Goal: Task Accomplishment & Management: Use online tool/utility

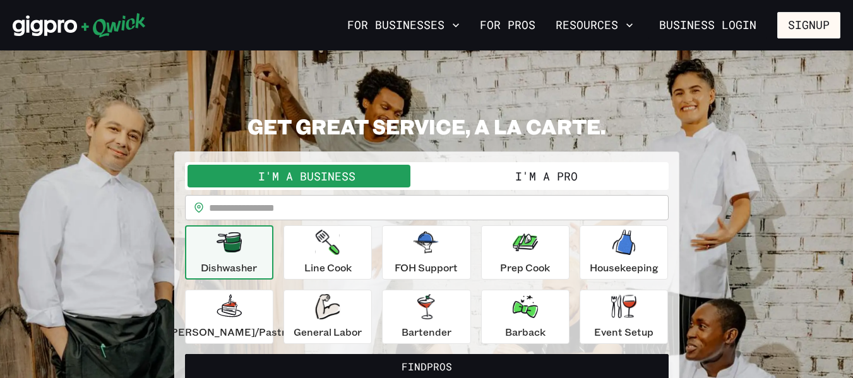
click at [490, 179] on button "I'm a Pro" at bounding box center [546, 176] width 239 height 23
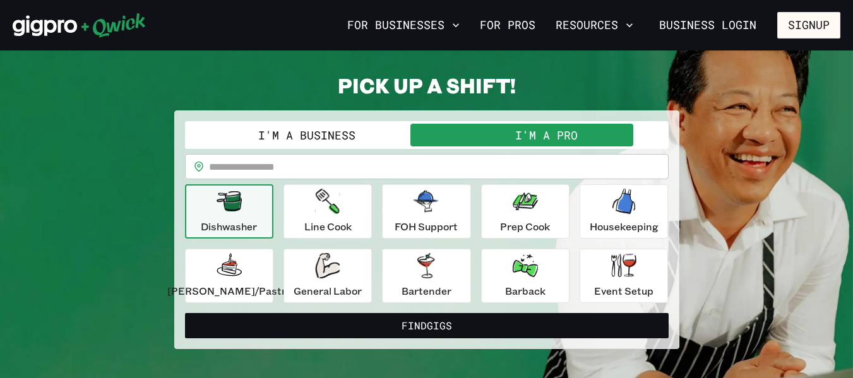
scroll to position [63, 0]
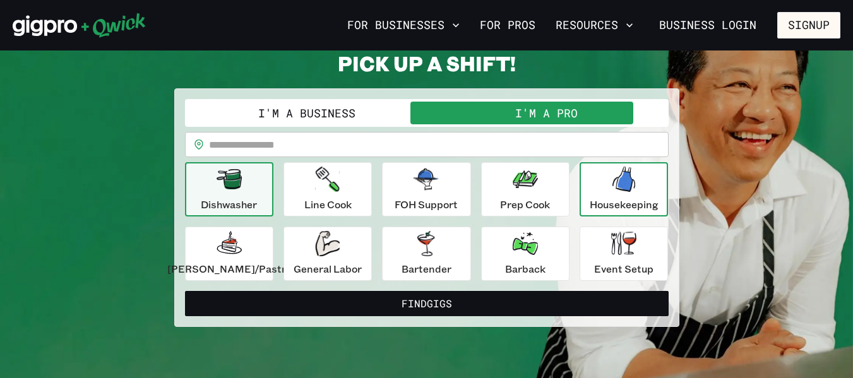
click at [620, 186] on icon "button" at bounding box center [624, 179] width 23 height 25
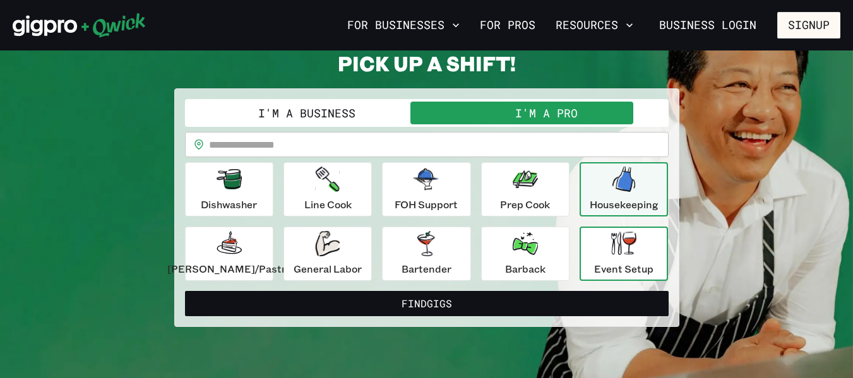
click at [601, 260] on div "Event Setup" at bounding box center [623, 253] width 59 height 45
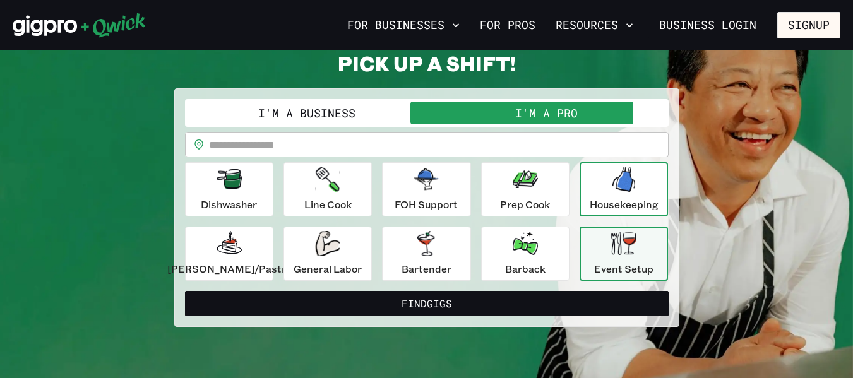
click at [626, 195] on div "Housekeeping" at bounding box center [624, 189] width 69 height 45
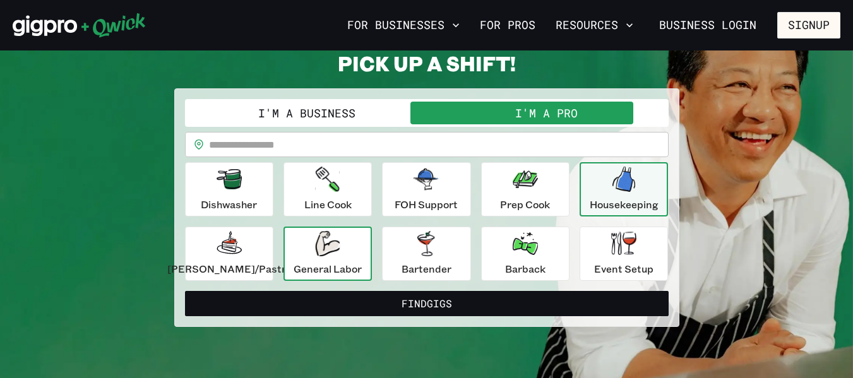
click at [311, 239] on div "General Labor" at bounding box center [328, 253] width 68 height 45
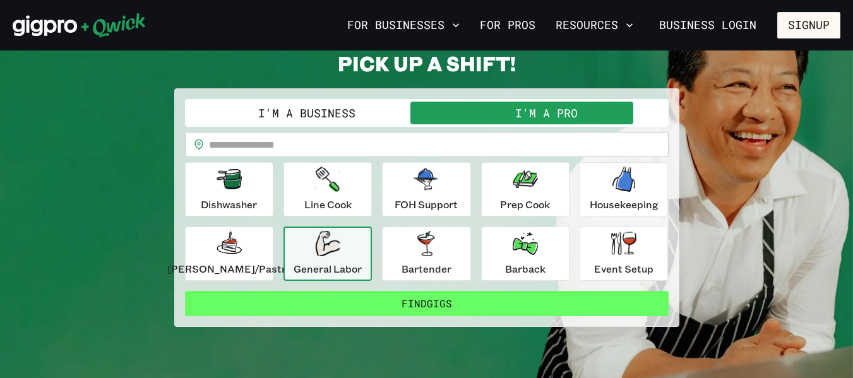
click at [390, 298] on button "Find Gigs" at bounding box center [427, 303] width 484 height 25
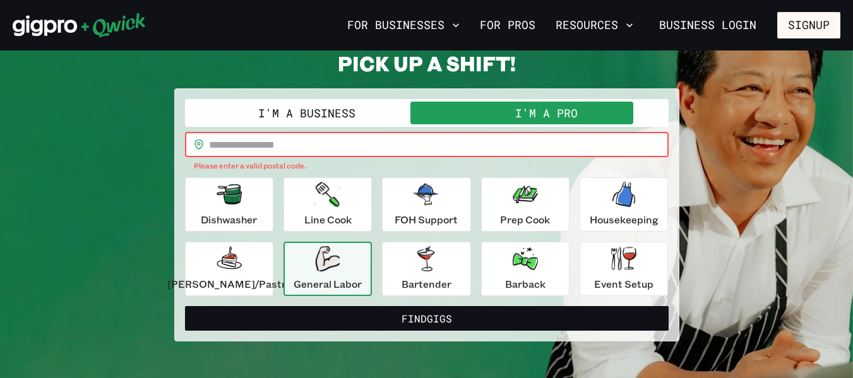
click at [293, 141] on input "text" at bounding box center [439, 144] width 460 height 25
type input "*"
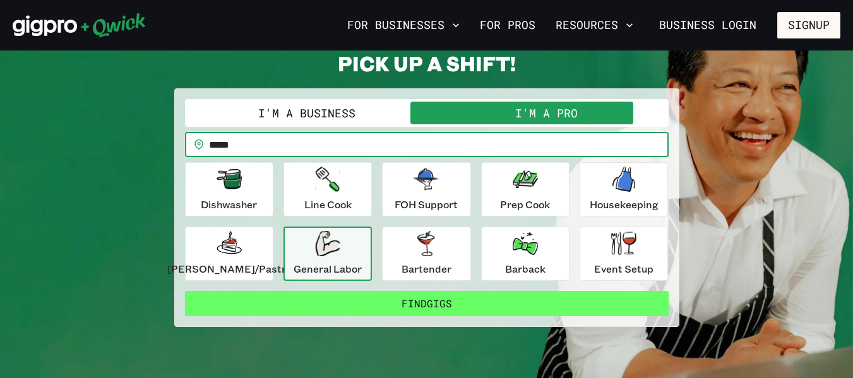
type input "*****"
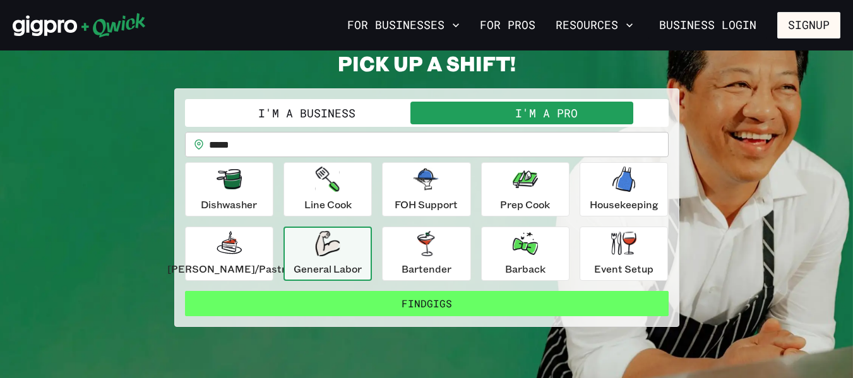
click at [470, 297] on button "Find Gigs" at bounding box center [427, 303] width 484 height 25
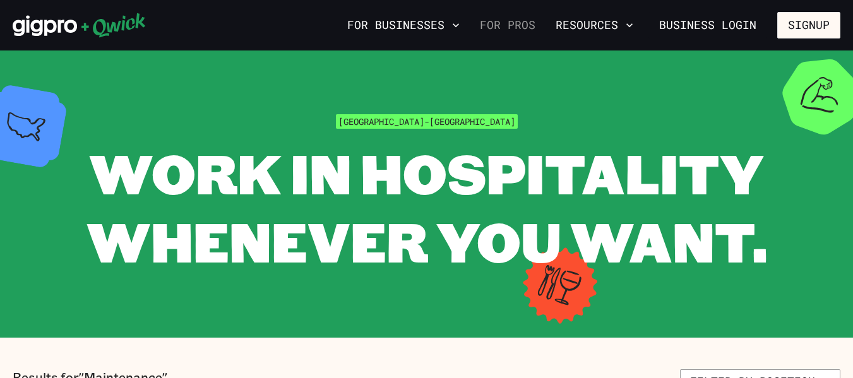
click at [503, 25] on link "For Pros" at bounding box center [508, 25] width 66 height 21
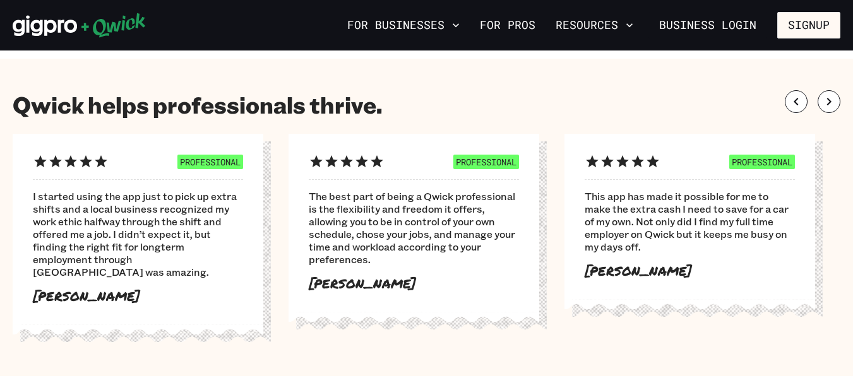
scroll to position [758, 0]
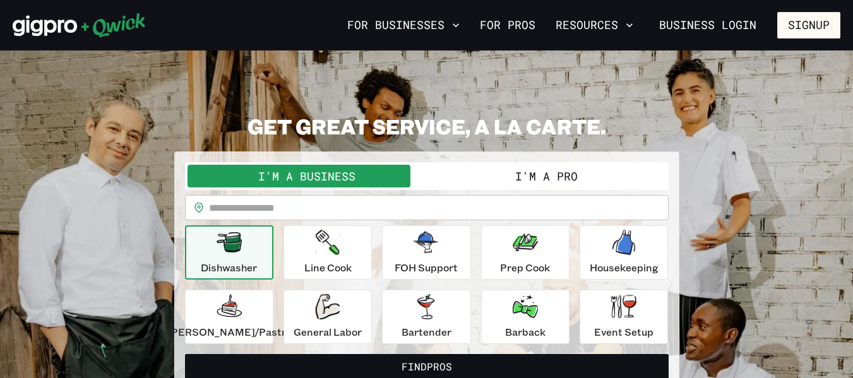
scroll to position [63, 0]
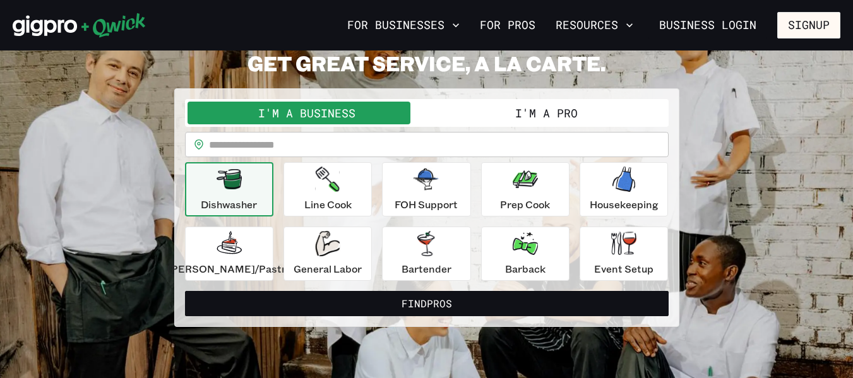
click at [577, 113] on button "I'm a Pro" at bounding box center [546, 113] width 239 height 23
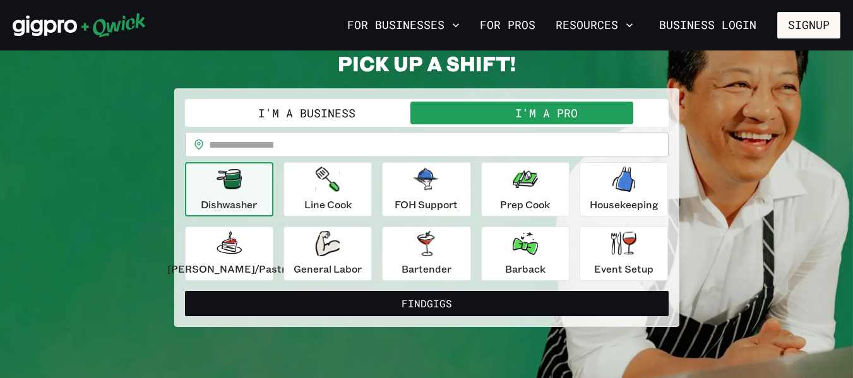
click at [543, 146] on input "text" at bounding box center [439, 144] width 460 height 25
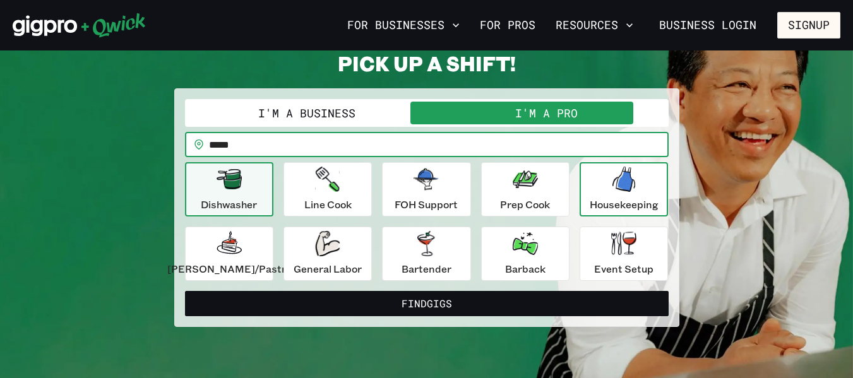
type input "*****"
click at [613, 185] on icon "button" at bounding box center [624, 179] width 23 height 25
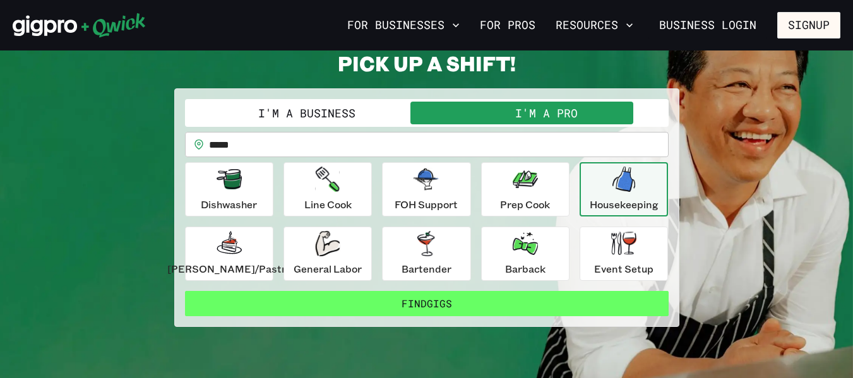
click at [470, 299] on button "Find Gigs" at bounding box center [427, 303] width 484 height 25
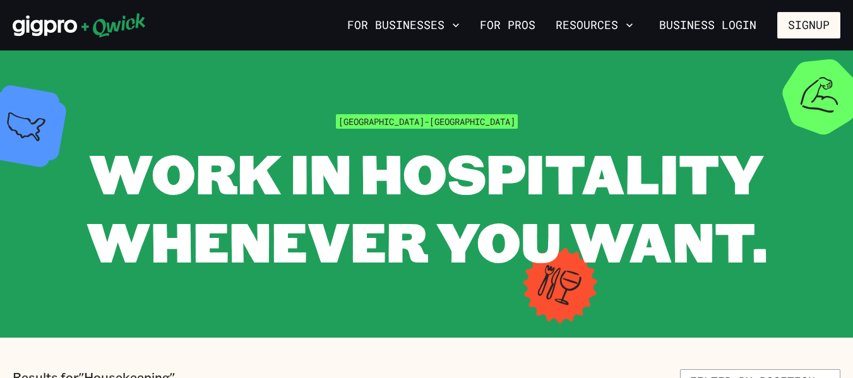
click at [45, 22] on icon at bounding box center [45, 26] width 64 height 21
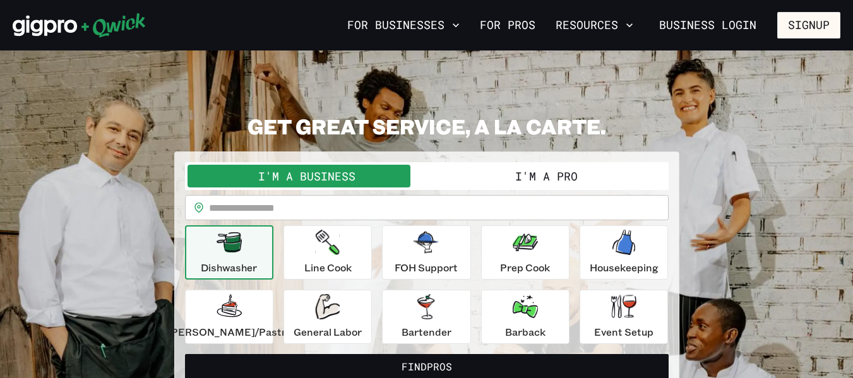
click at [529, 176] on button "I'm a Pro" at bounding box center [546, 176] width 239 height 23
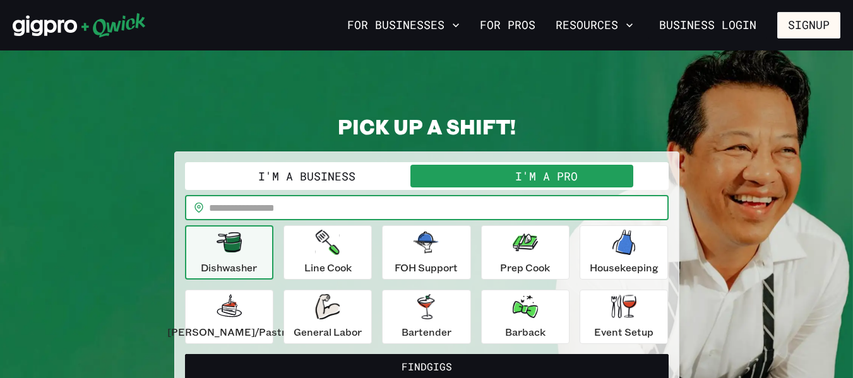
click at [397, 200] on input "text" at bounding box center [439, 207] width 460 height 25
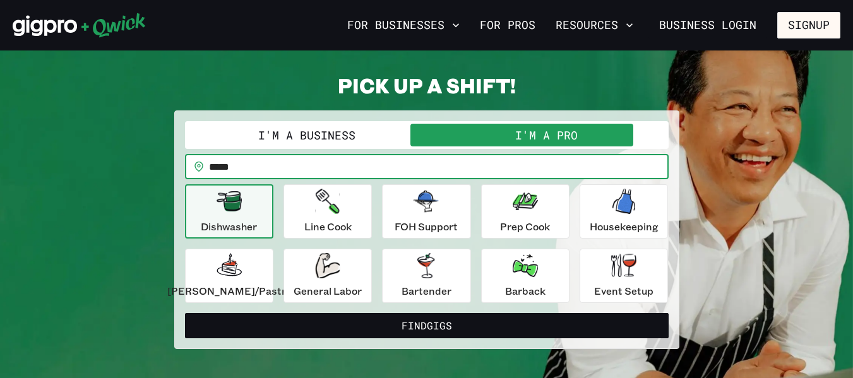
scroll to position [63, 0]
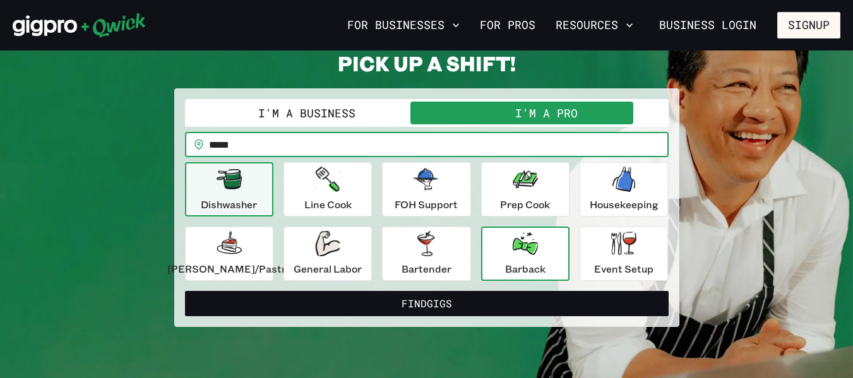
type input "*****"
click at [505, 257] on div "Barback" at bounding box center [525, 253] width 40 height 45
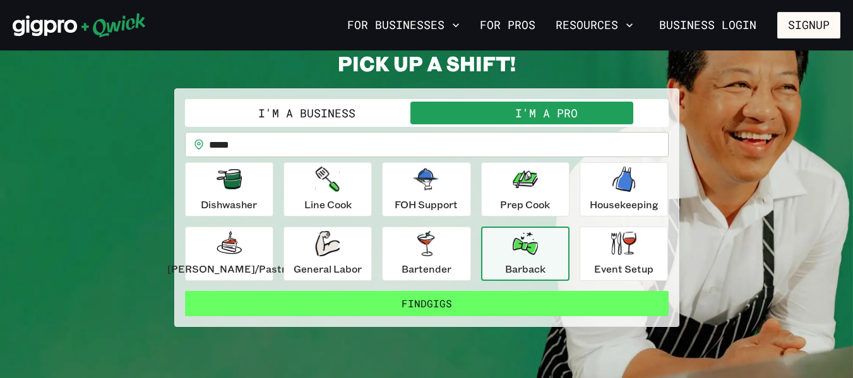
click at [487, 307] on button "Find Gigs" at bounding box center [427, 303] width 484 height 25
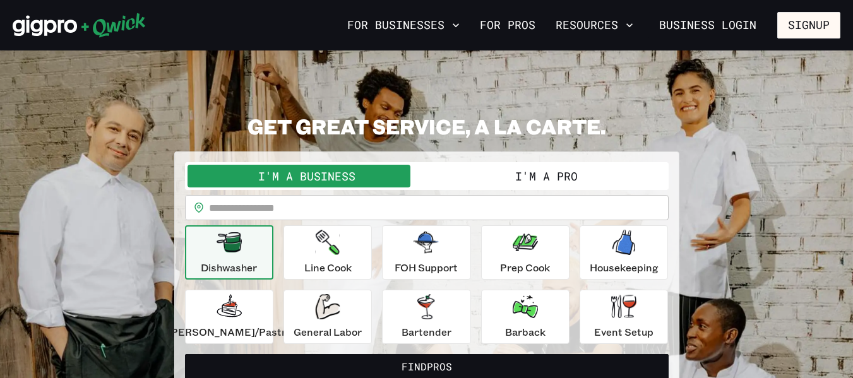
scroll to position [63, 0]
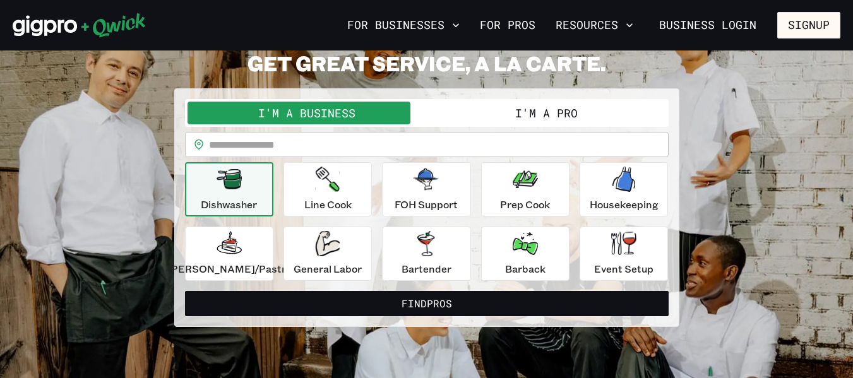
click at [517, 112] on button "I'm a Pro" at bounding box center [546, 113] width 239 height 23
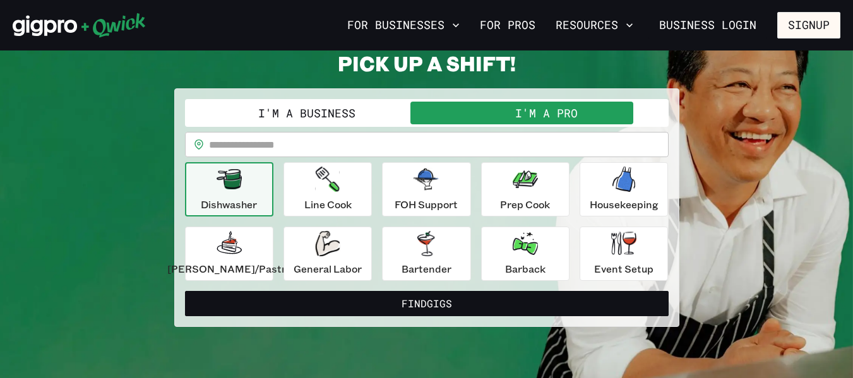
click at [498, 147] on input "text" at bounding box center [439, 144] width 460 height 25
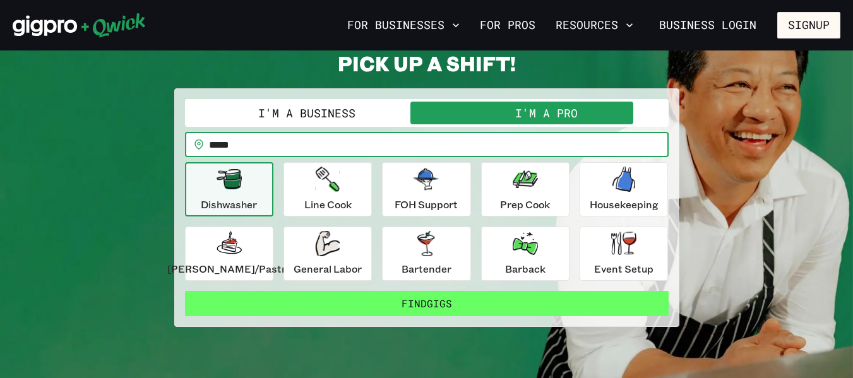
type input "*****"
click at [498, 300] on button "Find Gigs" at bounding box center [427, 303] width 484 height 25
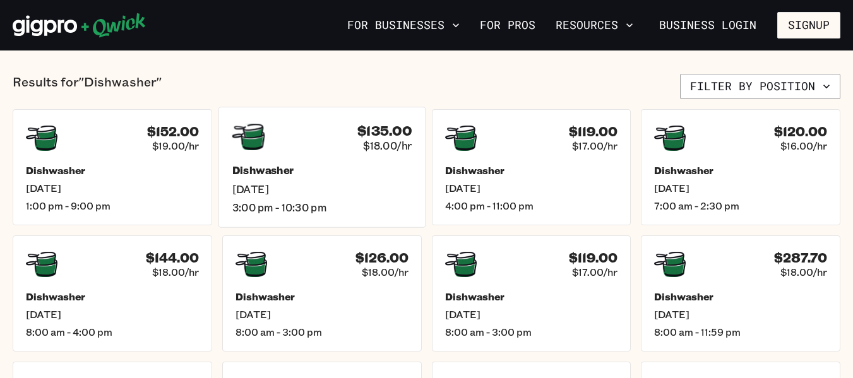
scroll to position [316, 0]
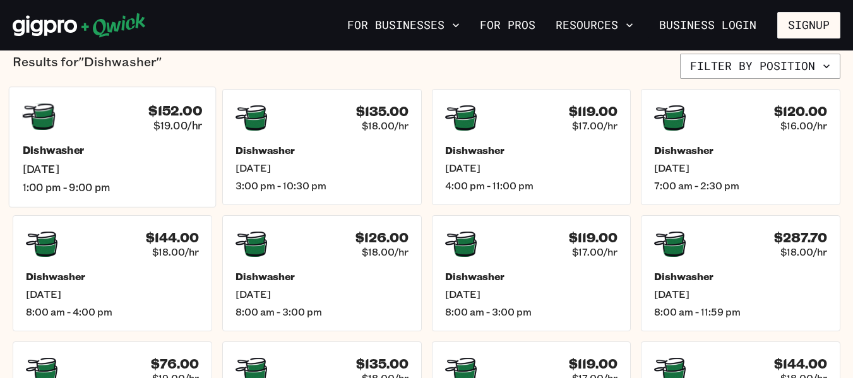
click at [195, 144] on h5 "Dishwasher" at bounding box center [113, 150] width 180 height 13
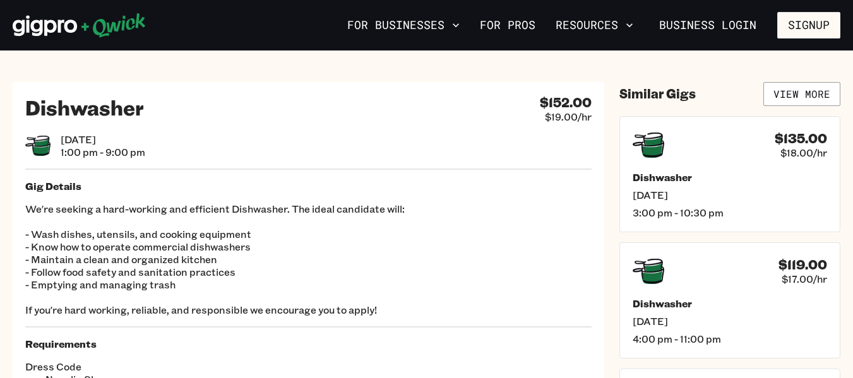
scroll to position [316, 0]
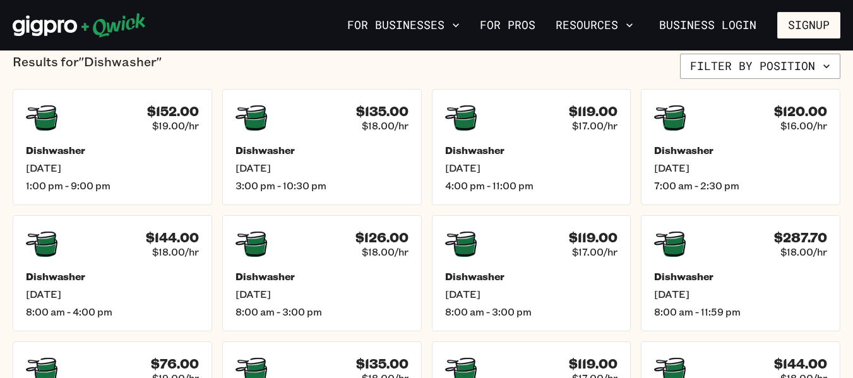
scroll to position [63, 0]
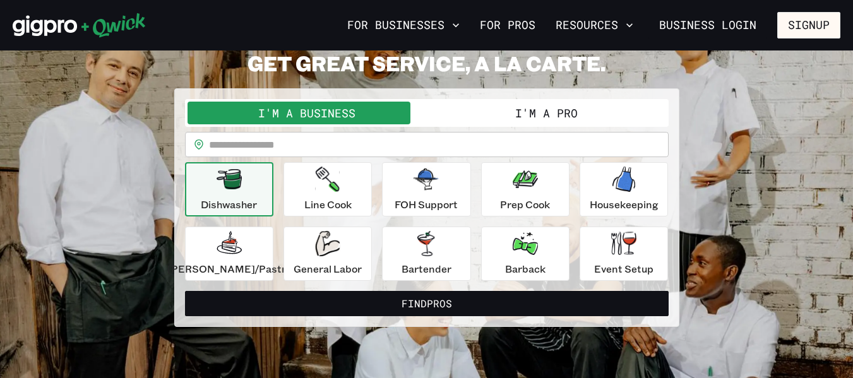
click at [596, 118] on button "I'm a Pro" at bounding box center [546, 113] width 239 height 23
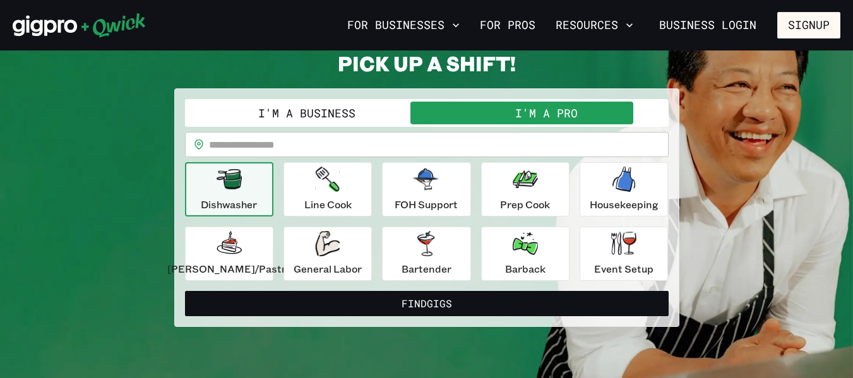
click at [521, 147] on input "text" at bounding box center [439, 144] width 460 height 25
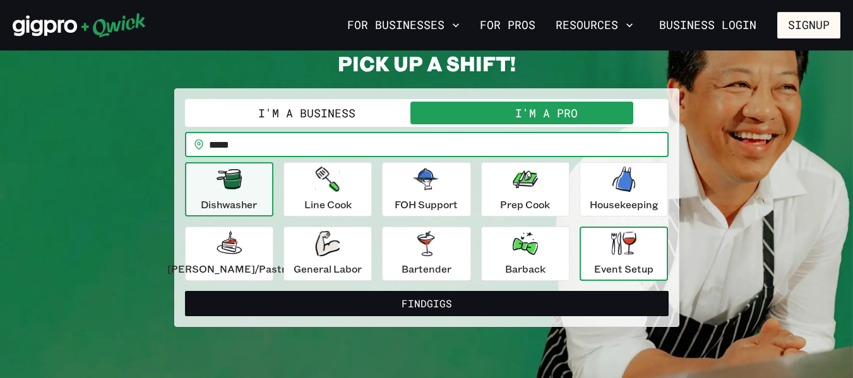
type input "*****"
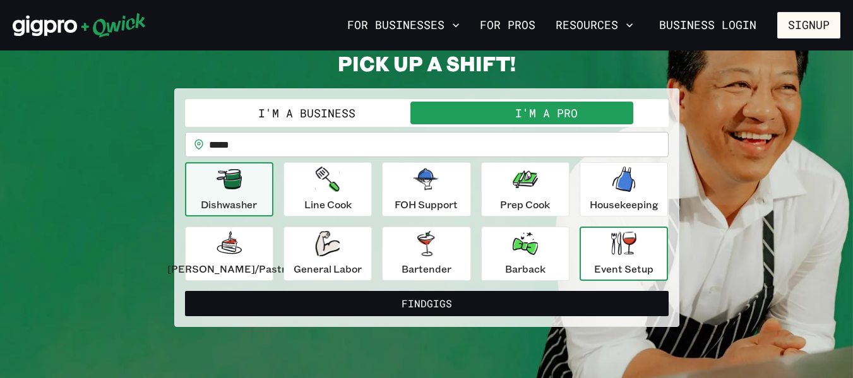
click at [632, 275] on p "Event Setup" at bounding box center [623, 269] width 59 height 15
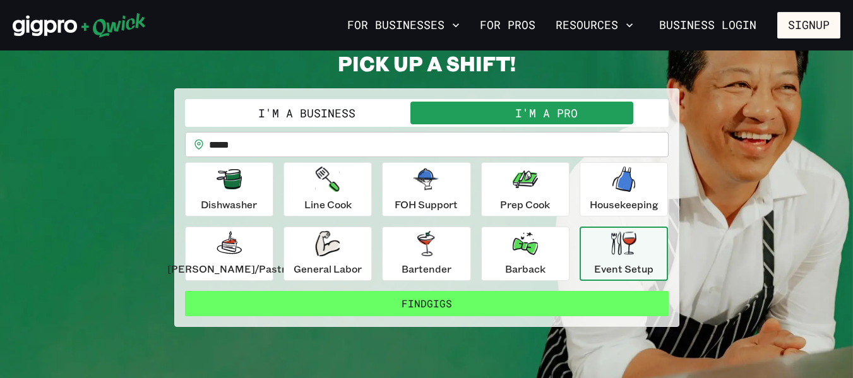
click at [577, 298] on button "Find Gigs" at bounding box center [427, 303] width 484 height 25
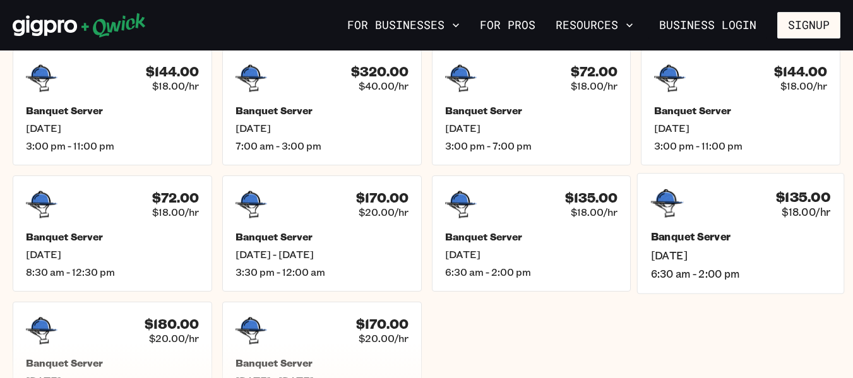
scroll to position [316, 0]
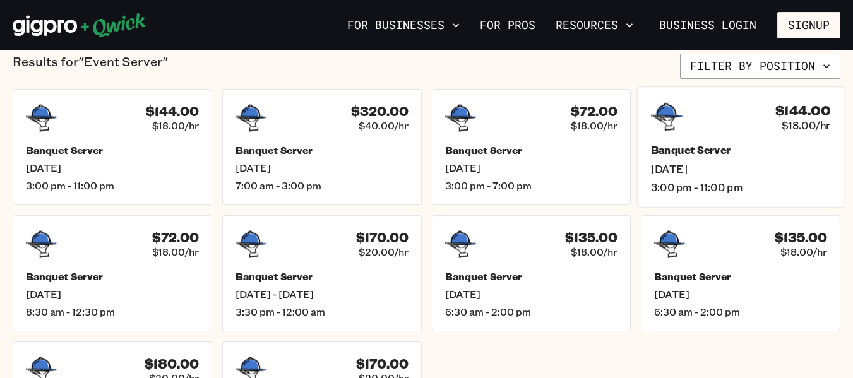
click at [680, 158] on div "Banquet Server [DATE] 3:00 pm - 11:00 pm" at bounding box center [741, 169] width 180 height 50
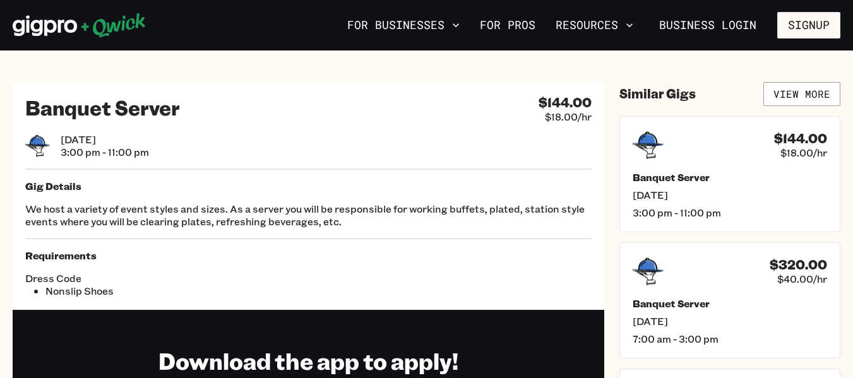
scroll to position [63, 0]
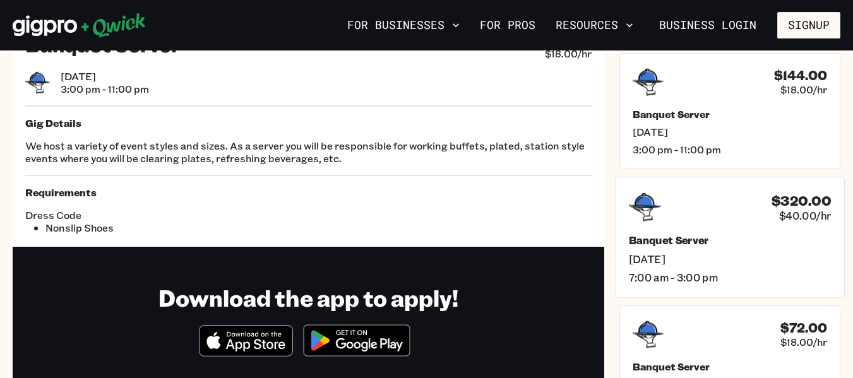
click at [707, 214] on div "$320.00 $40.00/hr" at bounding box center [730, 207] width 202 height 33
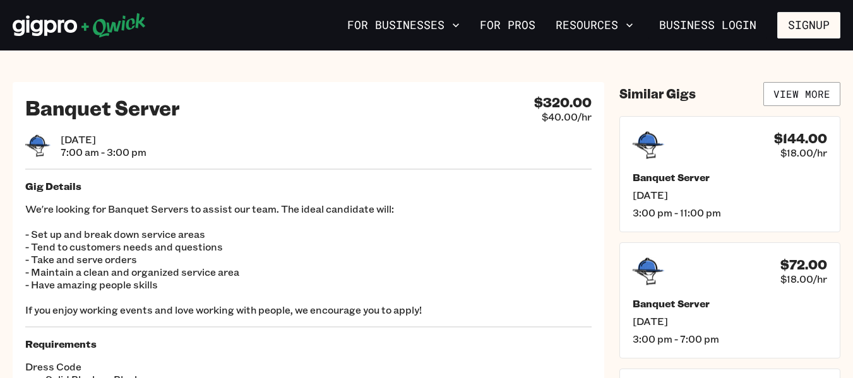
click at [56, 18] on icon at bounding box center [79, 25] width 133 height 25
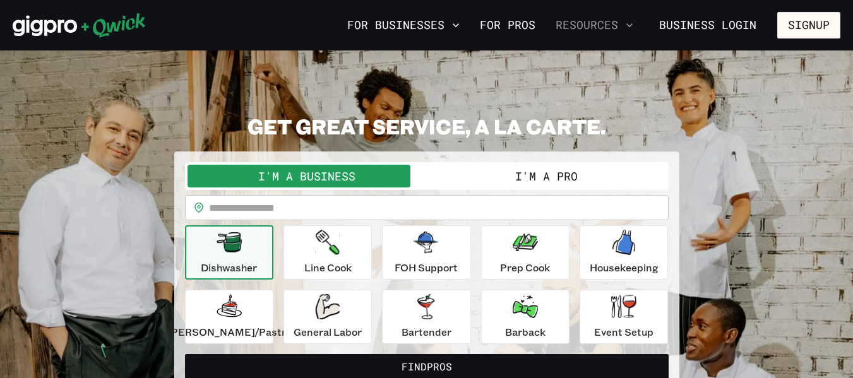
click at [620, 25] on button "Resources" at bounding box center [595, 25] width 88 height 21
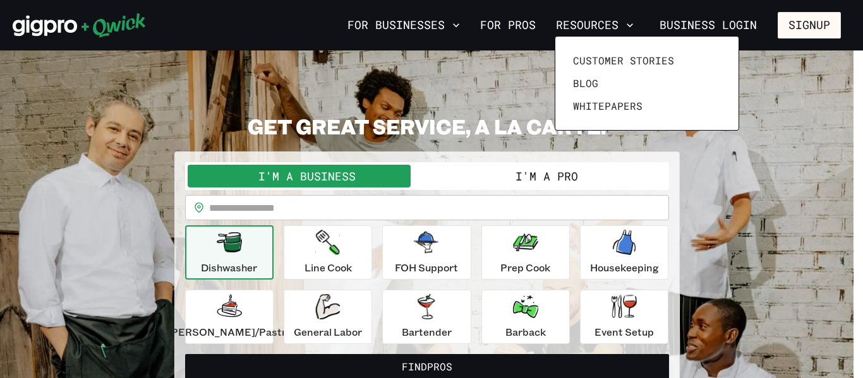
drag, startPoint x: 501, startPoint y: 191, endPoint x: 500, endPoint y: 185, distance: 6.3
click at [500, 191] on div at bounding box center [431, 189] width 863 height 378
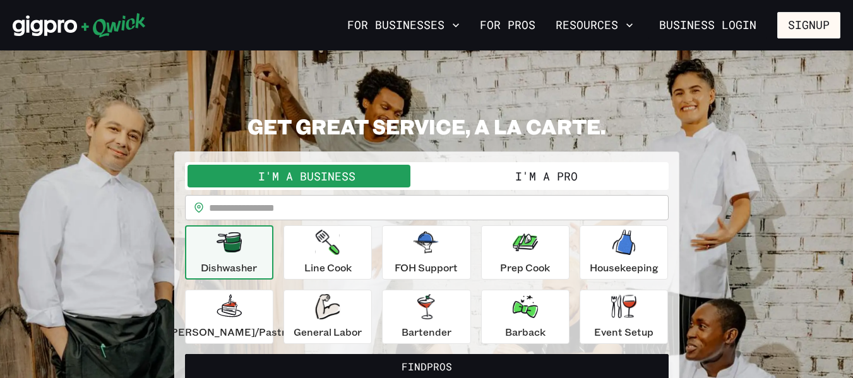
click at [508, 180] on button "I'm a Pro" at bounding box center [546, 176] width 239 height 23
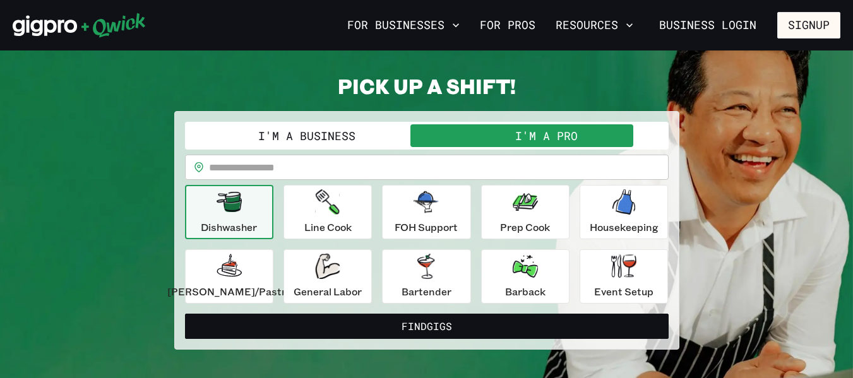
scroll to position [63, 0]
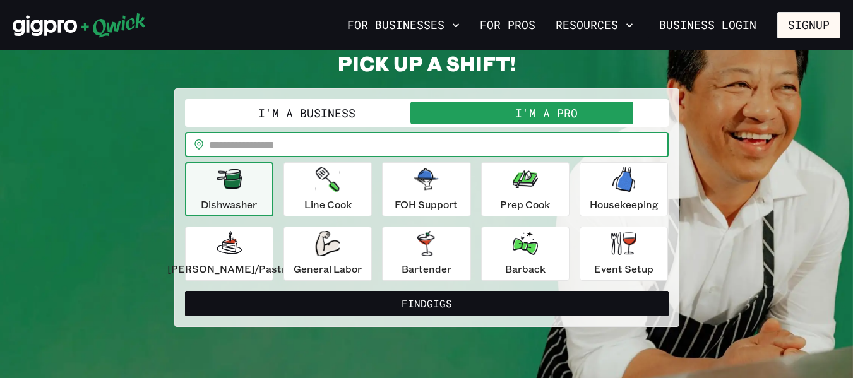
click at [619, 150] on input "text" at bounding box center [439, 144] width 460 height 25
type input "*****"
click at [300, 287] on form "**********" at bounding box center [427, 207] width 484 height 217
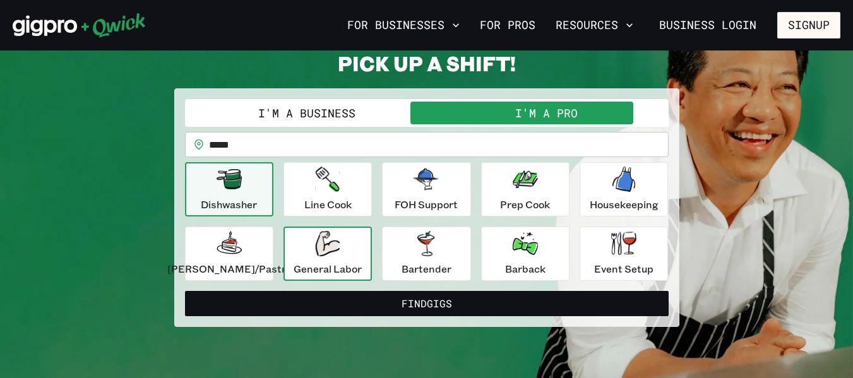
click at [327, 246] on icon "button" at bounding box center [327, 243] width 25 height 25
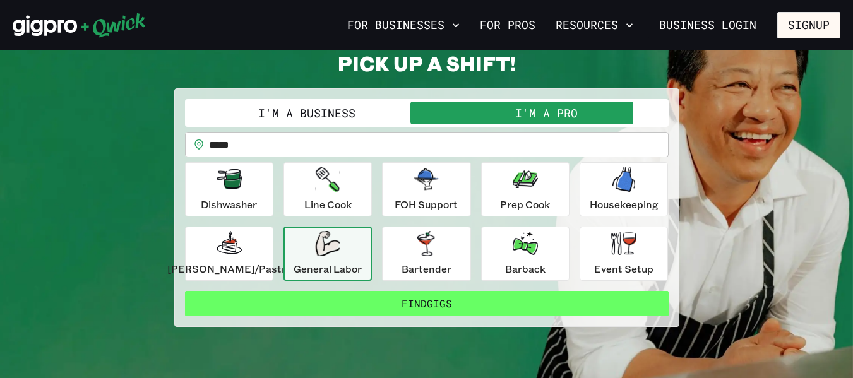
click at [454, 303] on button "Find Gigs" at bounding box center [427, 303] width 484 height 25
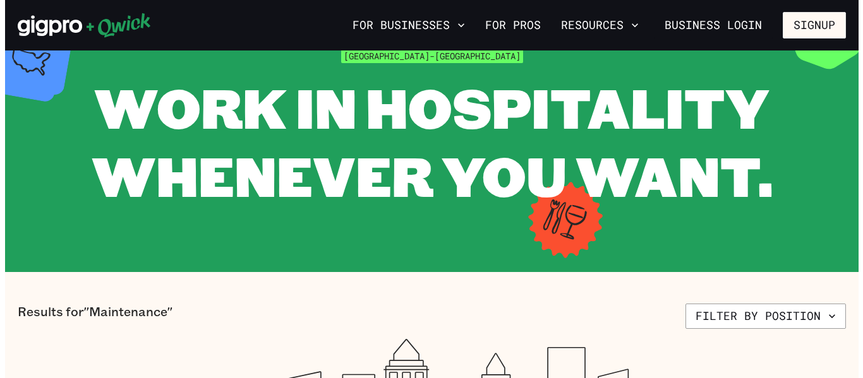
scroll to position [190, 0]
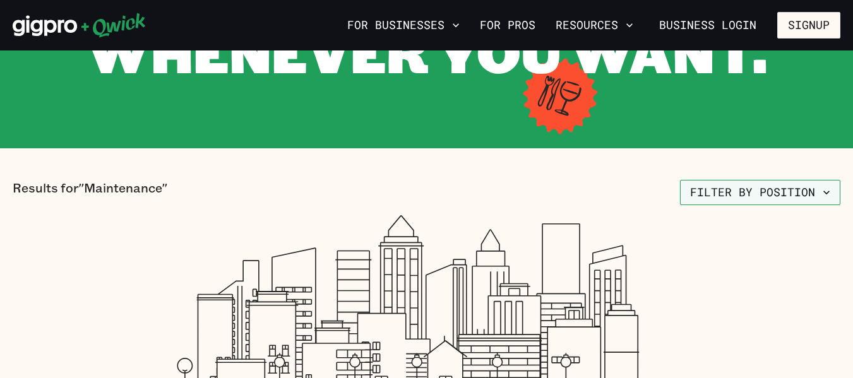
click at [776, 188] on button "Filter by position" at bounding box center [760, 192] width 160 height 25
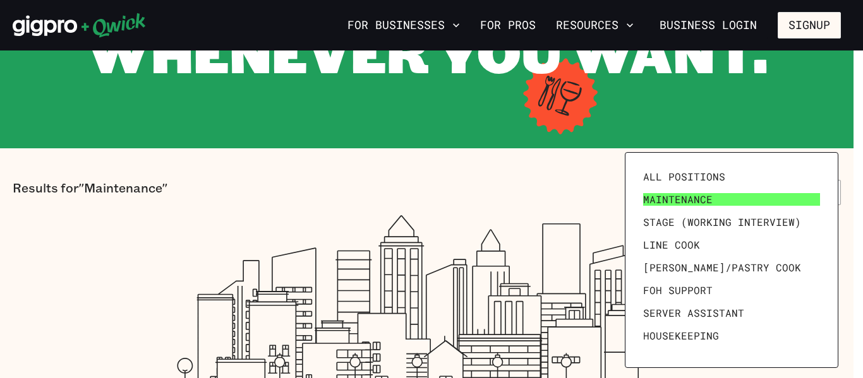
click at [762, 200] on link "Maintenance" at bounding box center [731, 199] width 187 height 23
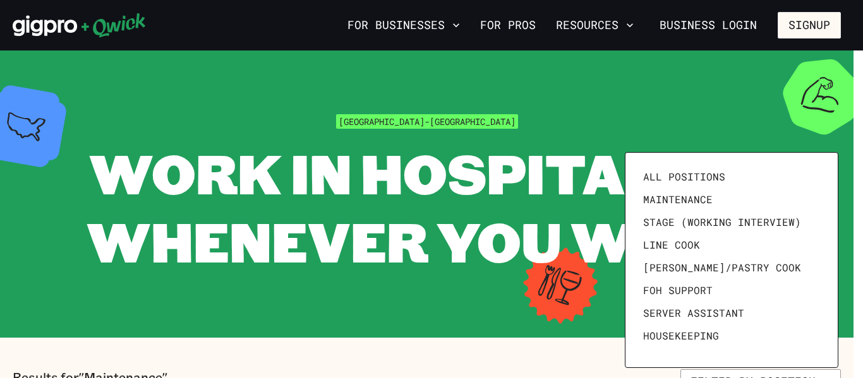
click at [462, 279] on div at bounding box center [431, 189] width 863 height 378
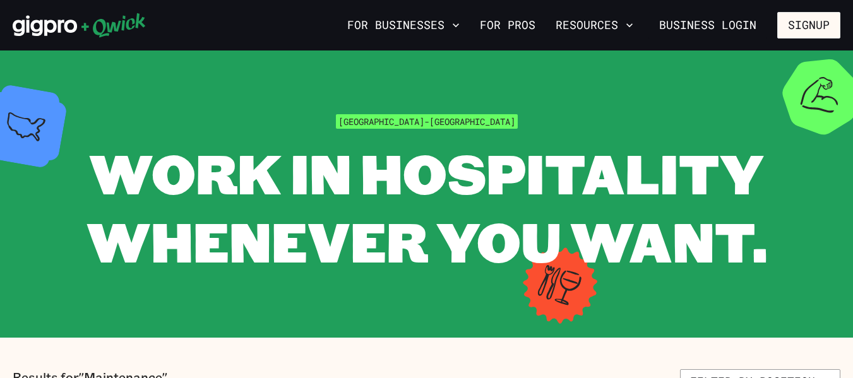
click at [44, 28] on icon at bounding box center [79, 25] width 133 height 25
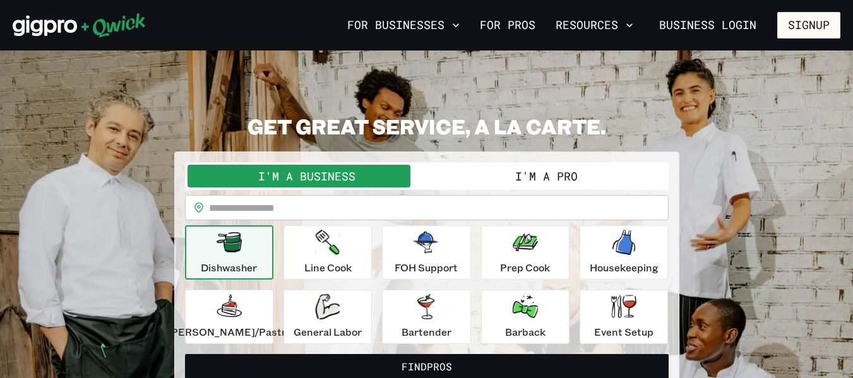
click at [509, 178] on button "I'm a Pro" at bounding box center [546, 176] width 239 height 23
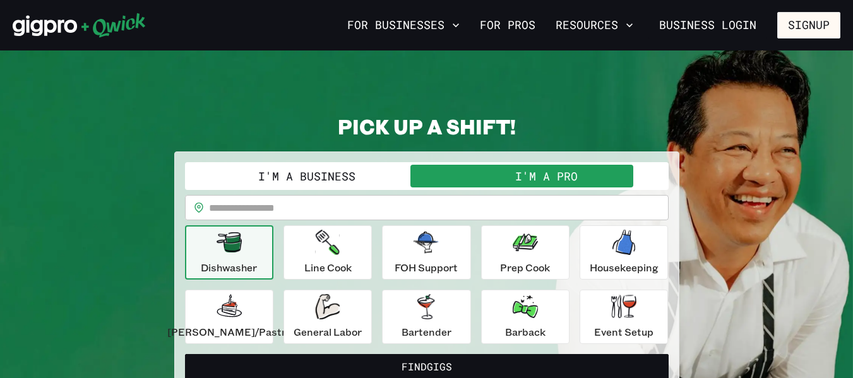
click at [502, 210] on input "text" at bounding box center [439, 207] width 460 height 25
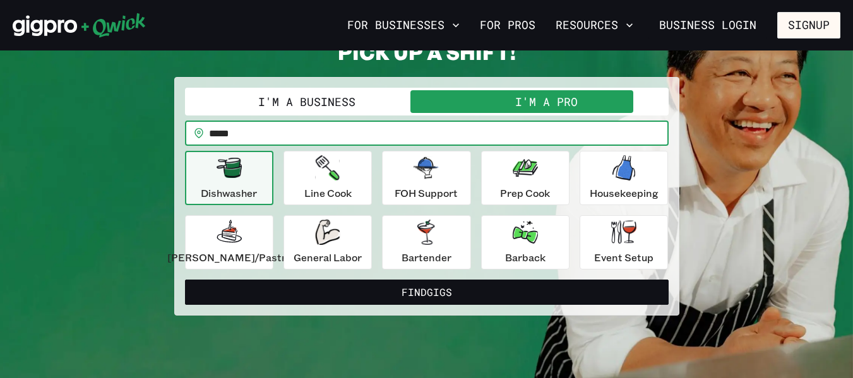
scroll to position [190, 0]
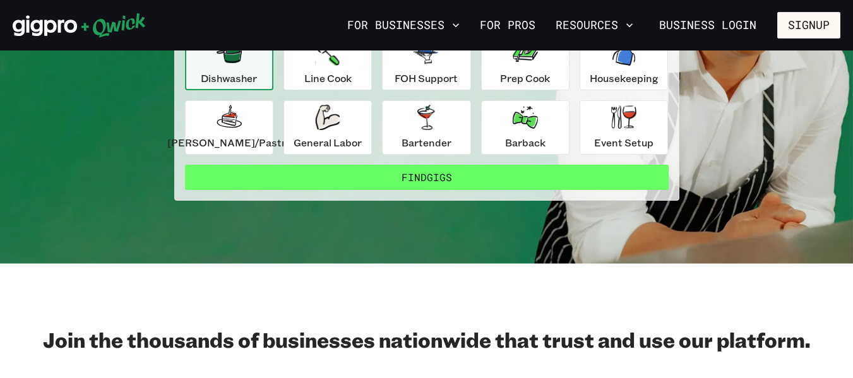
type input "*****"
click at [455, 177] on button "Find Gigs" at bounding box center [427, 177] width 484 height 25
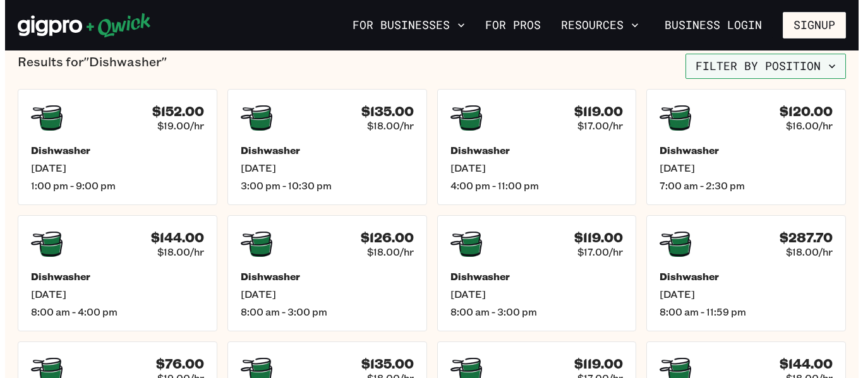
scroll to position [253, 0]
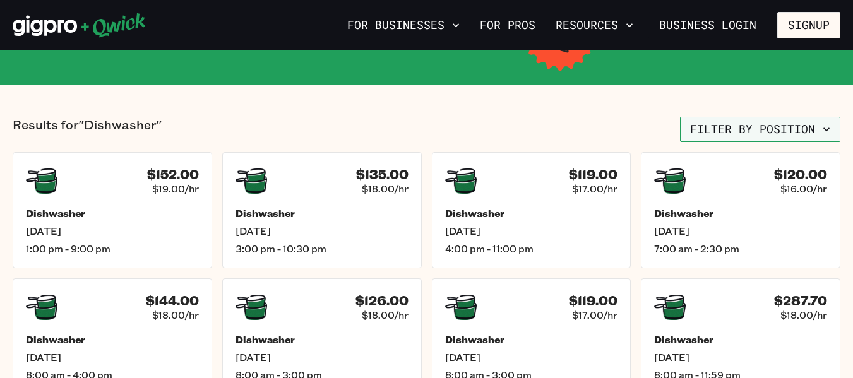
click at [800, 120] on button "Filter by position" at bounding box center [760, 129] width 160 height 25
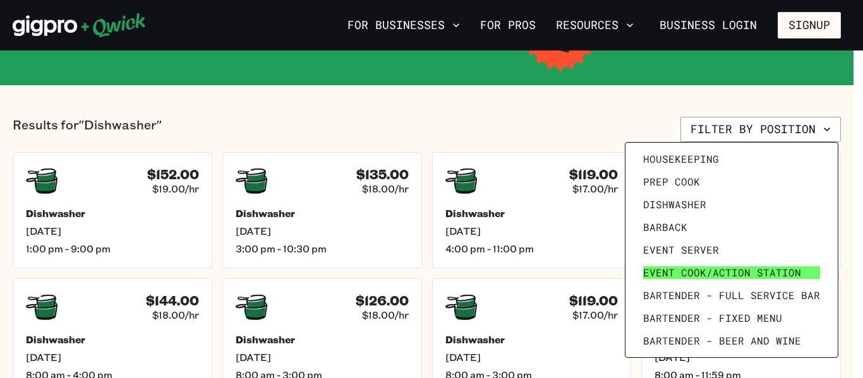
scroll to position [174, 0]
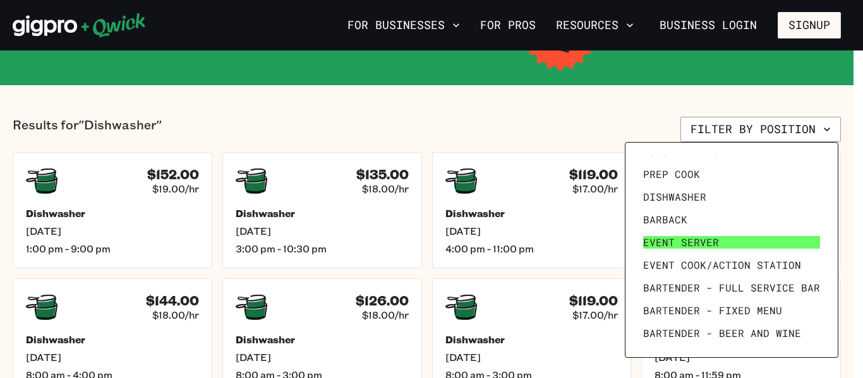
click at [752, 246] on link "Event Server" at bounding box center [731, 242] width 187 height 23
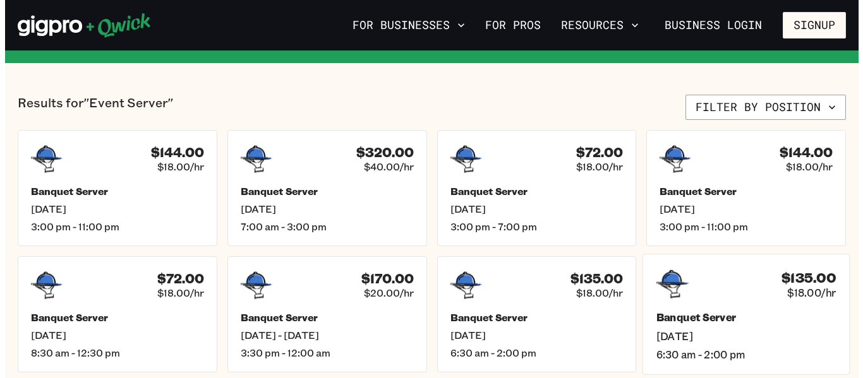
scroll to position [253, 0]
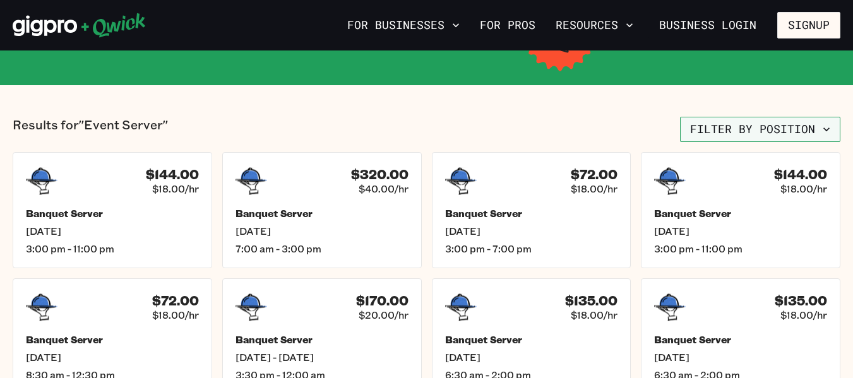
click at [790, 131] on button "Filter by position" at bounding box center [760, 129] width 160 height 25
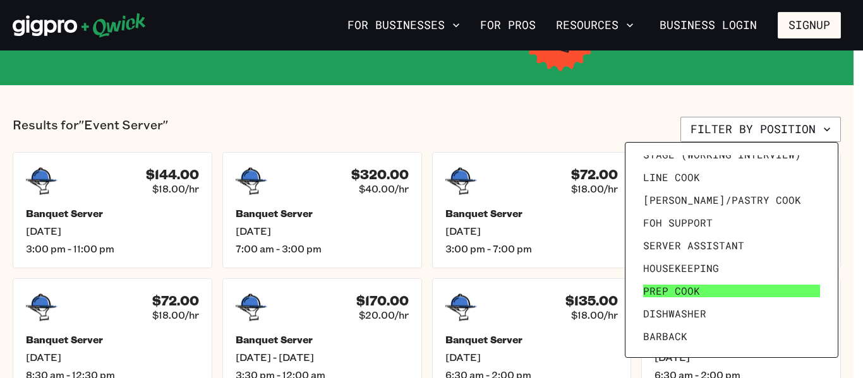
scroll to position [126, 0]
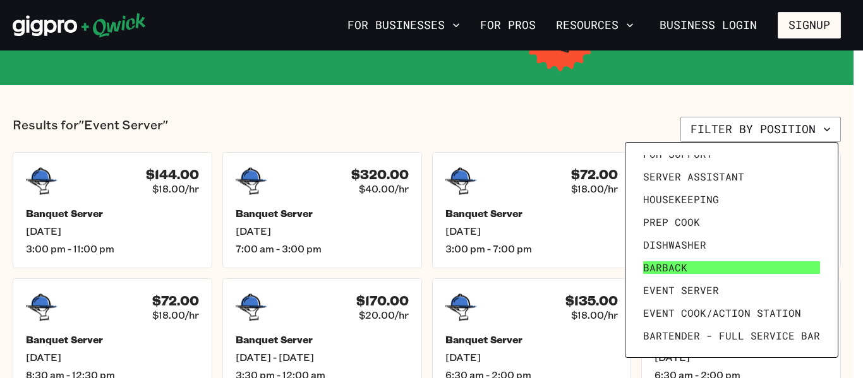
click at [752, 258] on link "Barback" at bounding box center [731, 267] width 187 height 23
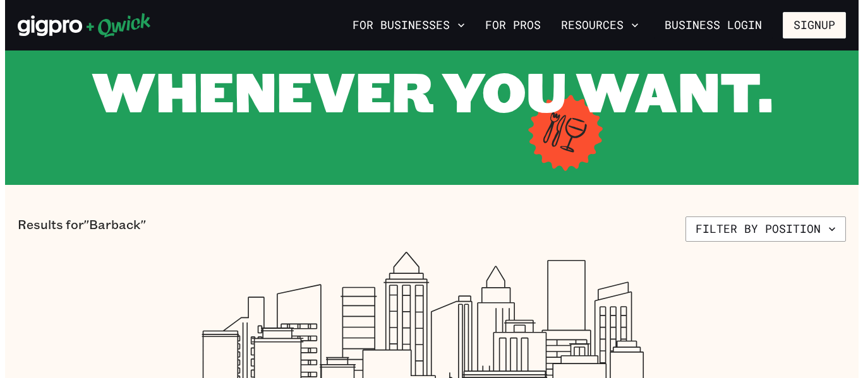
scroll to position [253, 0]
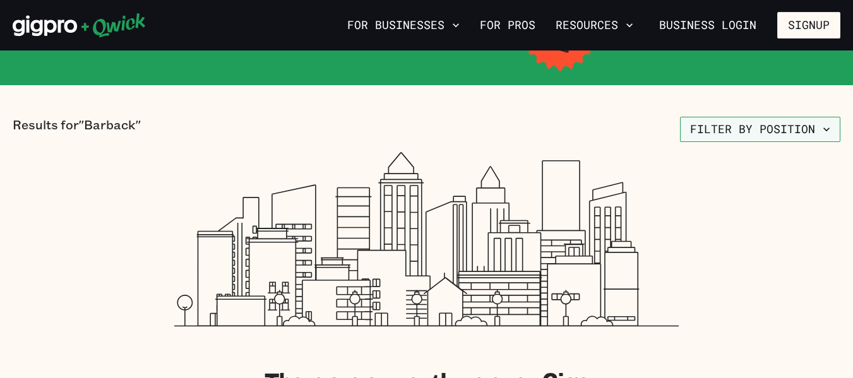
click at [768, 126] on button "Filter by position" at bounding box center [760, 129] width 160 height 25
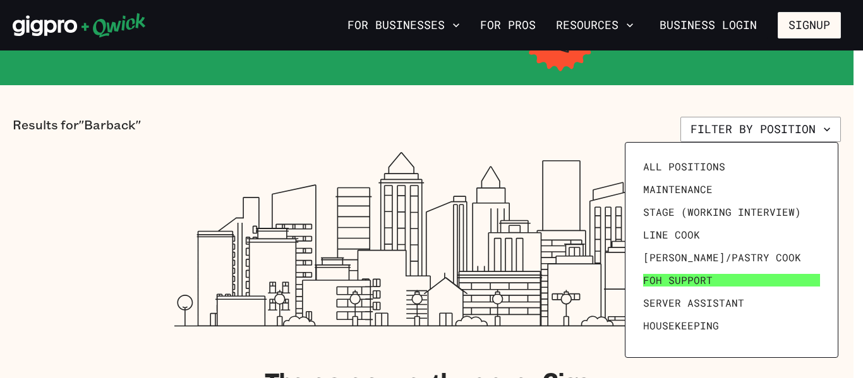
scroll to position [63, 0]
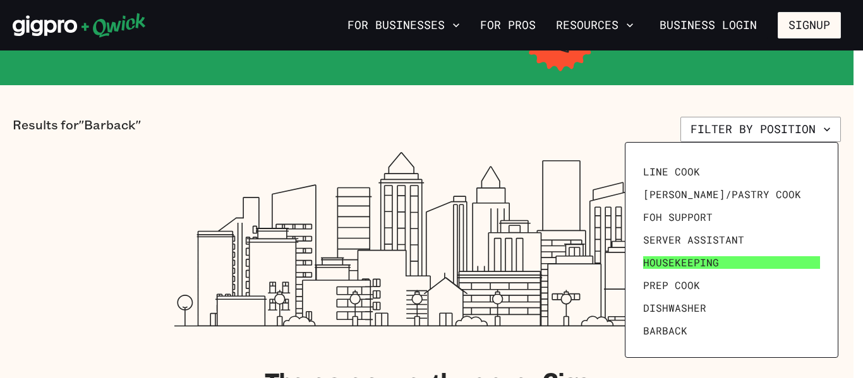
click at [737, 265] on link "Housekeeping" at bounding box center [731, 262] width 187 height 23
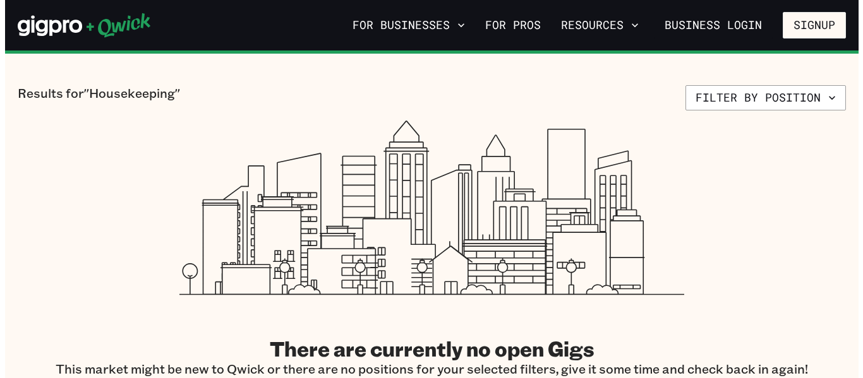
scroll to position [253, 0]
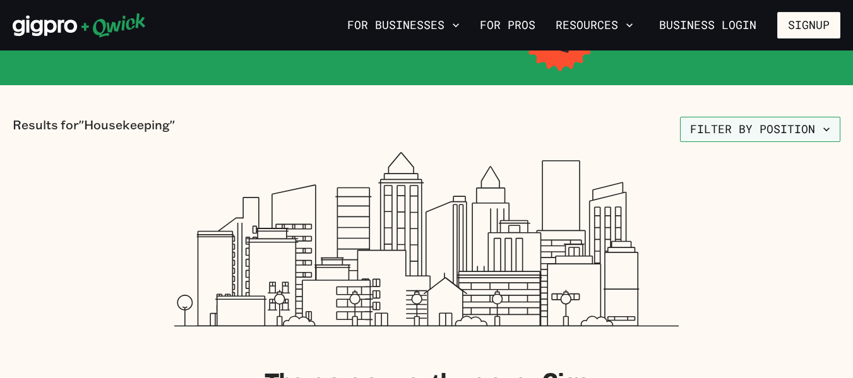
click at [748, 131] on button "Filter by position" at bounding box center [760, 129] width 160 height 25
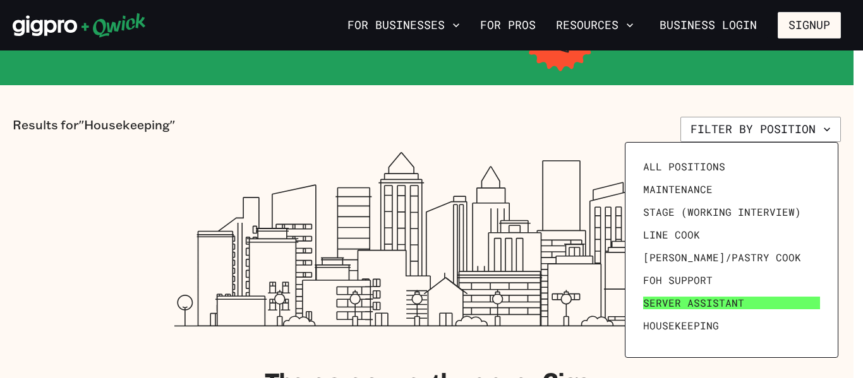
click at [731, 303] on span "Server Assistant" at bounding box center [693, 303] width 101 height 13
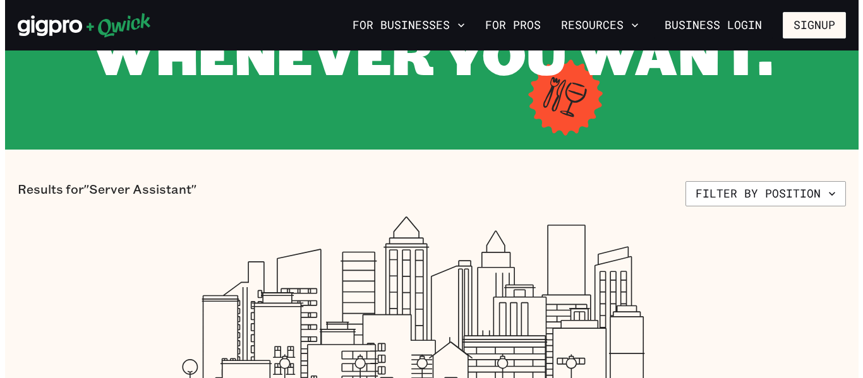
scroll to position [190, 0]
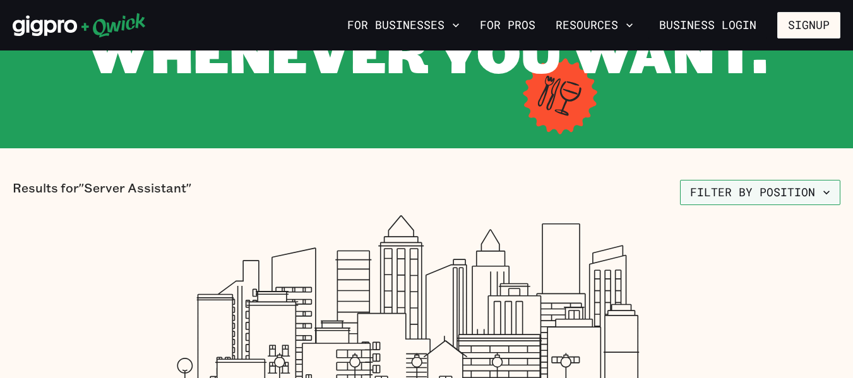
click at [764, 188] on button "Filter by position" at bounding box center [760, 192] width 160 height 25
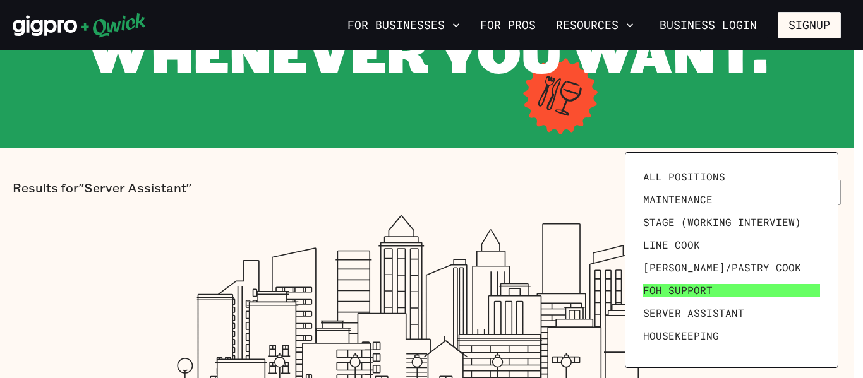
click at [741, 283] on link "FOH Support" at bounding box center [731, 290] width 187 height 23
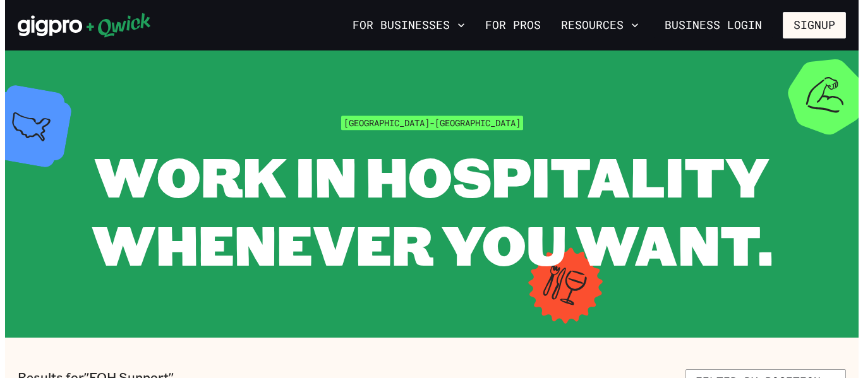
scroll to position [253, 0]
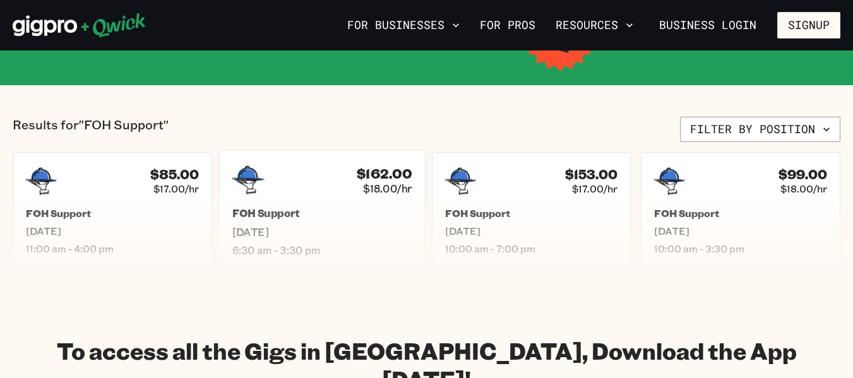
click at [309, 179] on div "$162.00 $18.00/hr" at bounding box center [322, 180] width 180 height 33
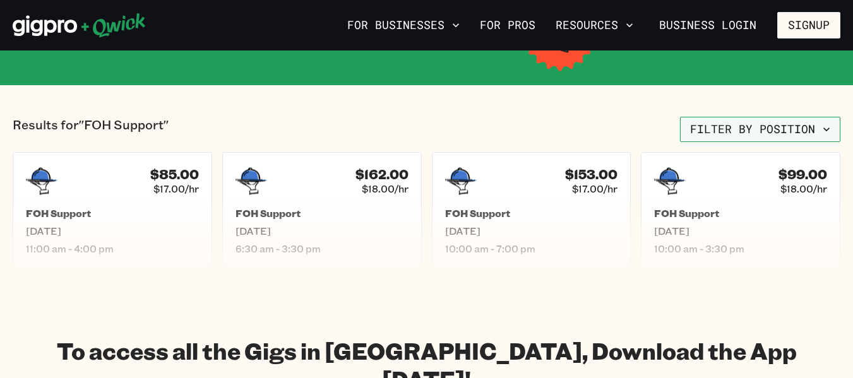
click at [742, 131] on button "Filter by position" at bounding box center [760, 129] width 160 height 25
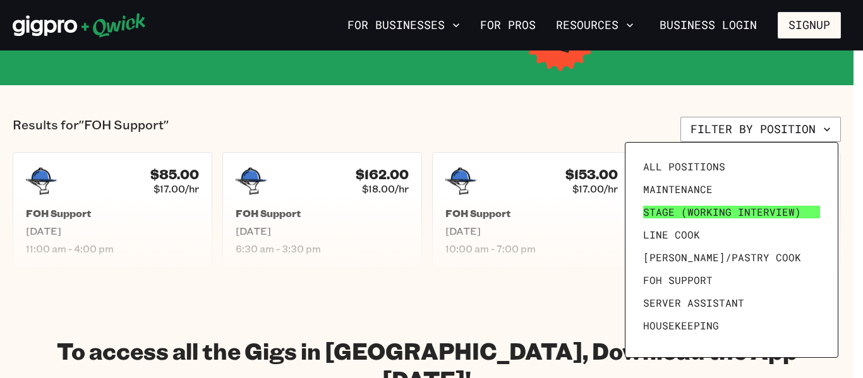
click at [735, 214] on span "Stage (working interview)" at bounding box center [722, 212] width 158 height 13
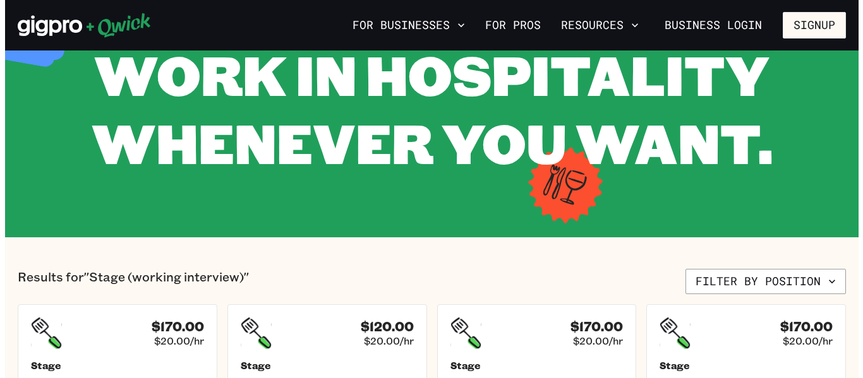
scroll to position [253, 0]
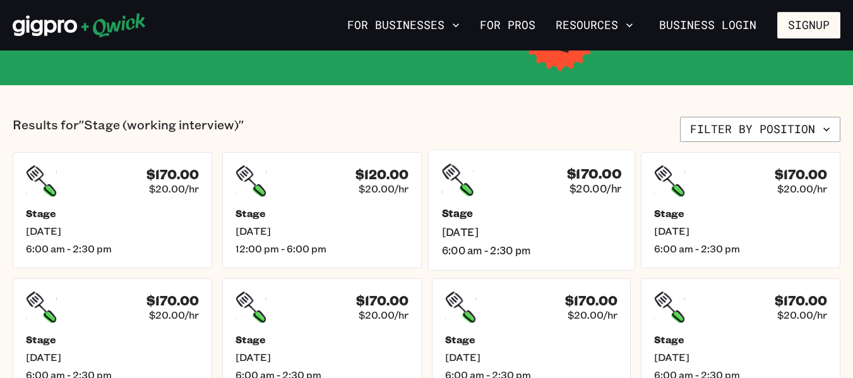
click at [554, 180] on div "$170.00 $20.00/hr" at bounding box center [532, 180] width 180 height 33
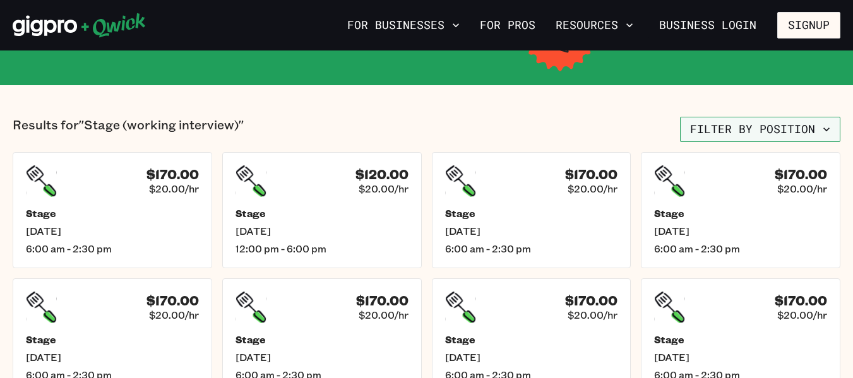
click at [729, 129] on button "Filter by position" at bounding box center [760, 129] width 160 height 25
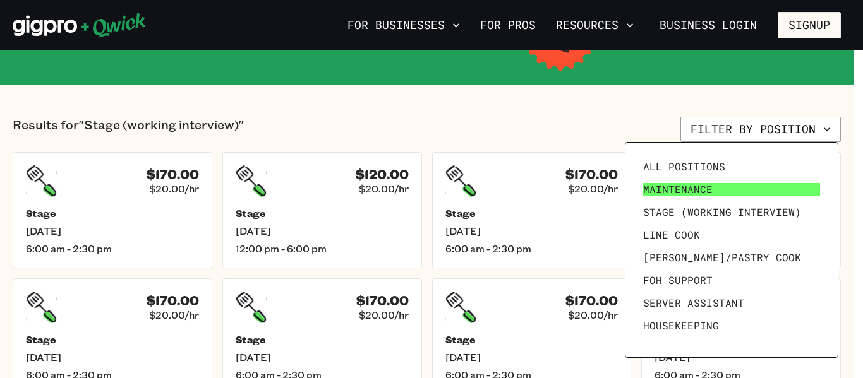
click at [713, 186] on link "Maintenance" at bounding box center [731, 189] width 187 height 23
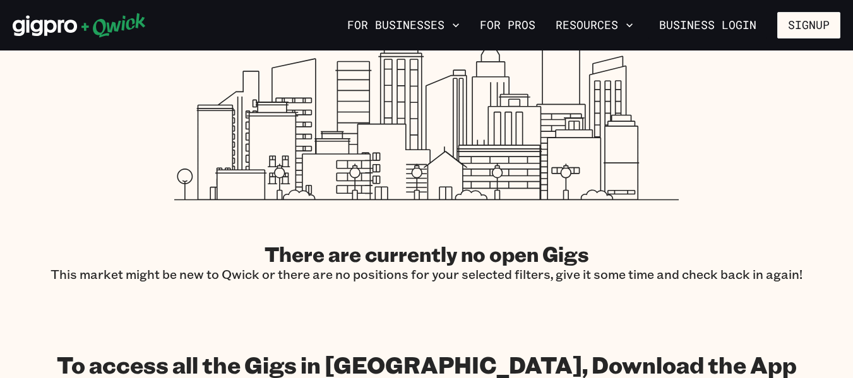
scroll to position [253, 0]
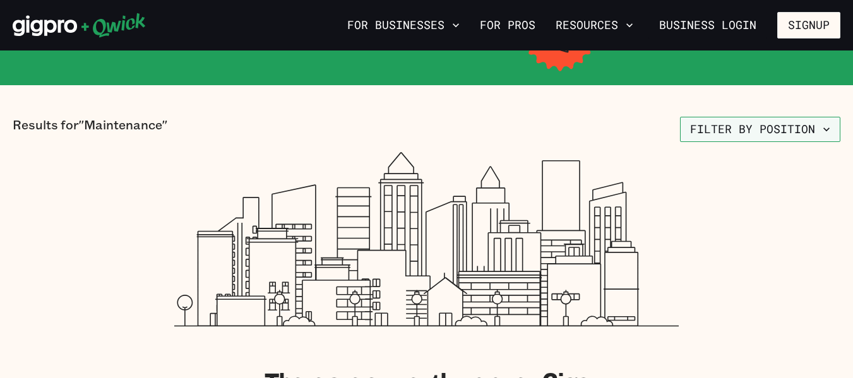
click at [727, 136] on button "Filter by position" at bounding box center [760, 129] width 160 height 25
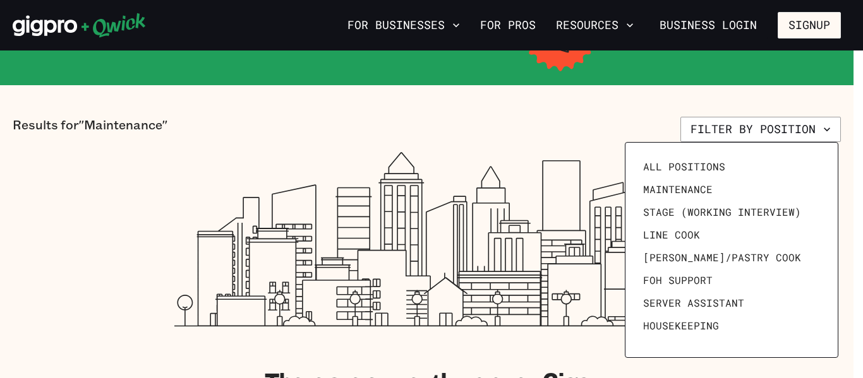
click at [562, 89] on div at bounding box center [431, 189] width 863 height 378
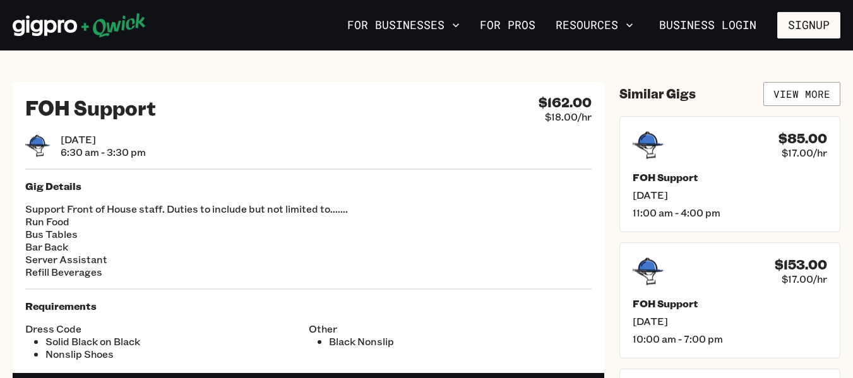
click at [49, 107] on h2 "FOH Support" at bounding box center [90, 107] width 131 height 25
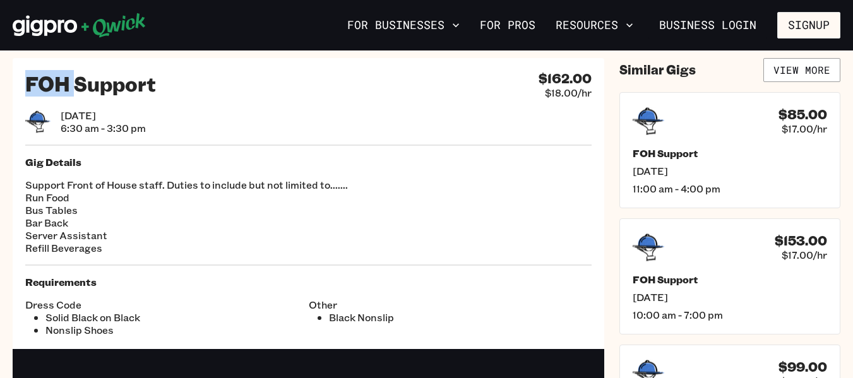
scroll to position [25, 0]
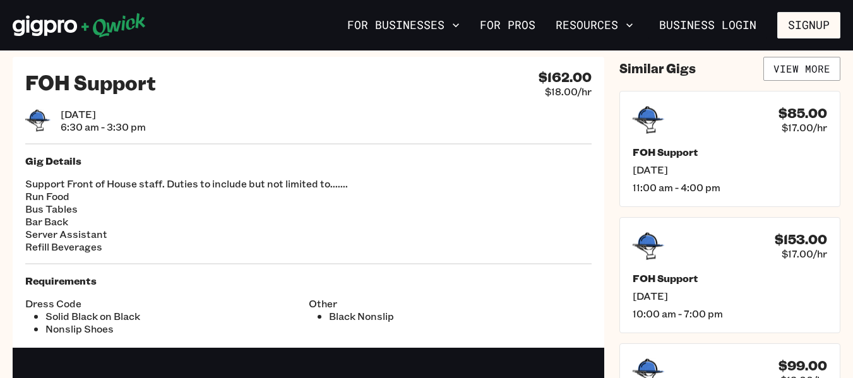
click at [356, 183] on p "Support Front of House staff. Duties to include but not limited to....... Run F…" at bounding box center [308, 216] width 567 height 76
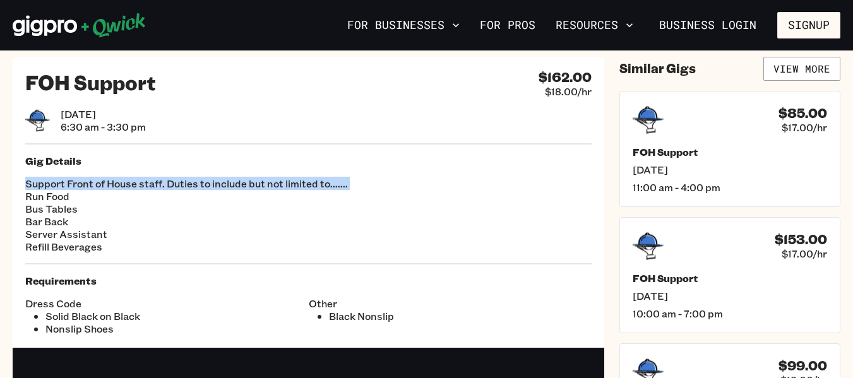
click at [356, 183] on p "Support Front of House staff. Duties to include but not limited to....... Run F…" at bounding box center [308, 216] width 567 height 76
